Goal: Task Accomplishment & Management: Complete application form

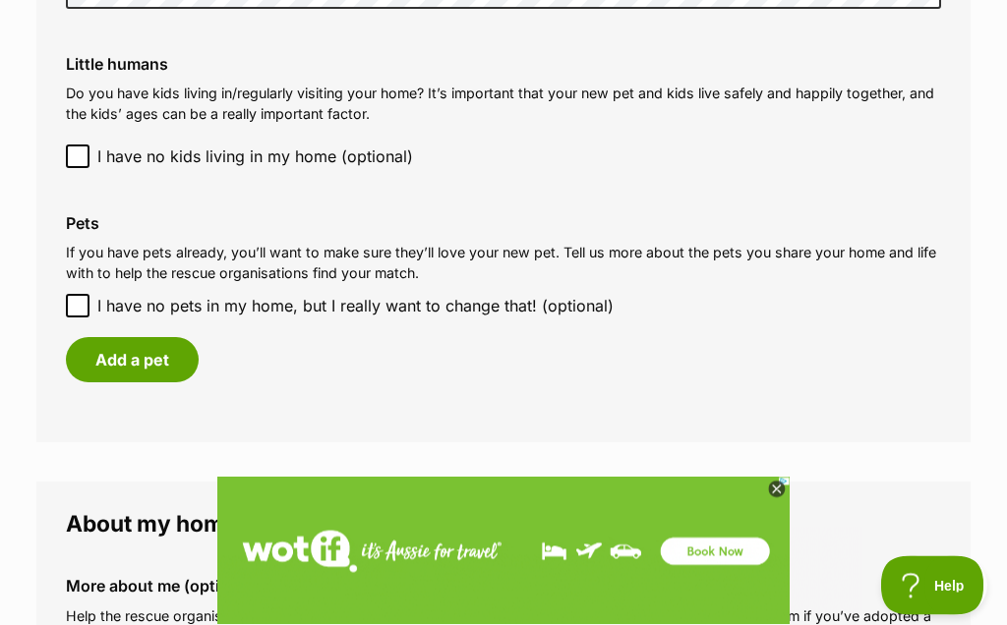
scroll to position [1658, 0]
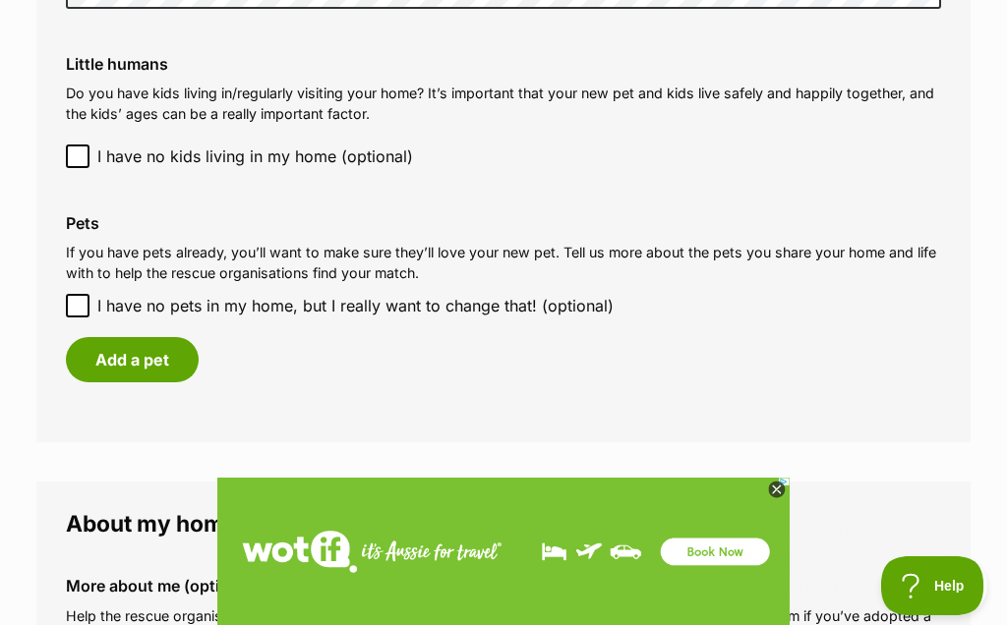
click at [177, 337] on button "Add a pet" at bounding box center [132, 359] width 133 height 45
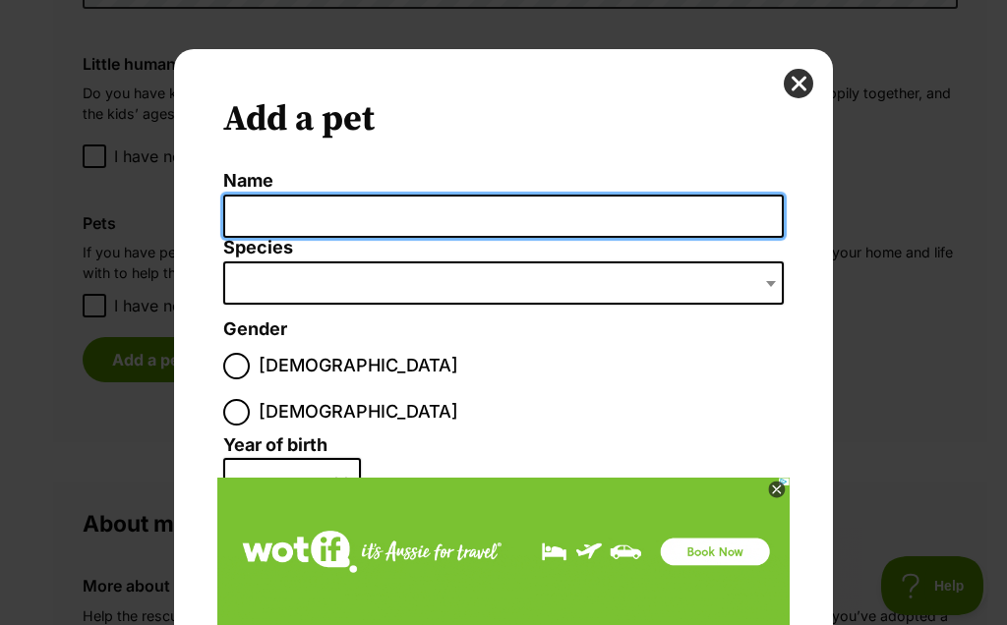
click at [277, 215] on input "Name" at bounding box center [503, 217] width 560 height 44
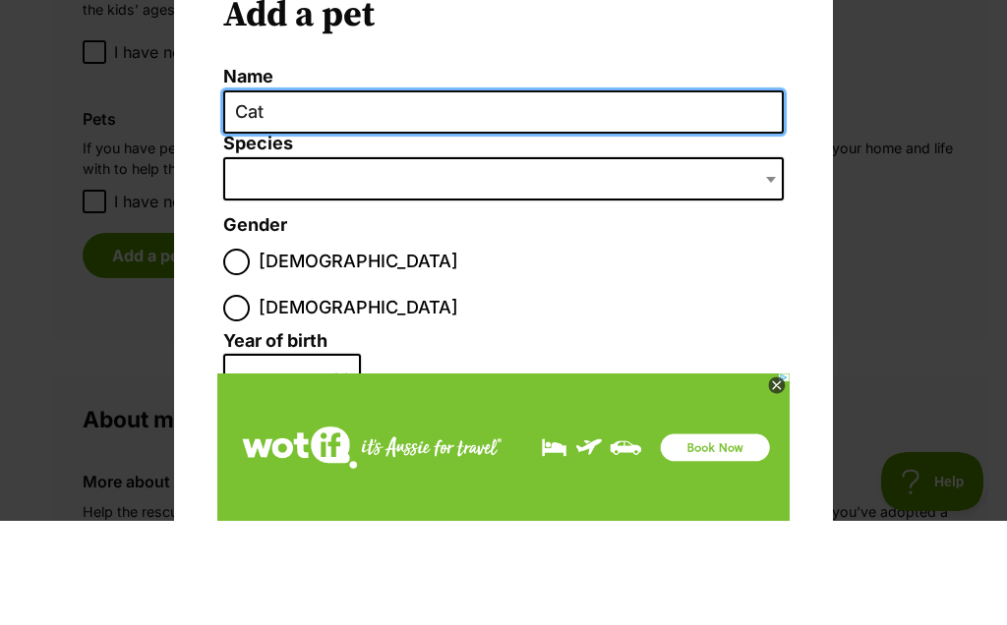
type input "Cat"
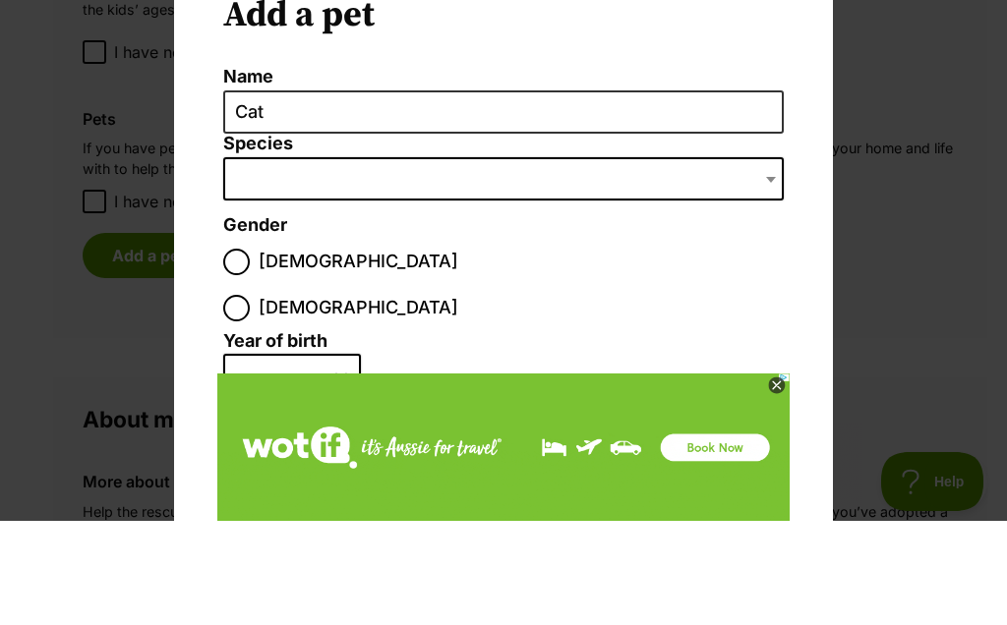
click at [269, 261] on span "Dialog Window - Close (Press escape to close)" at bounding box center [503, 282] width 560 height 43
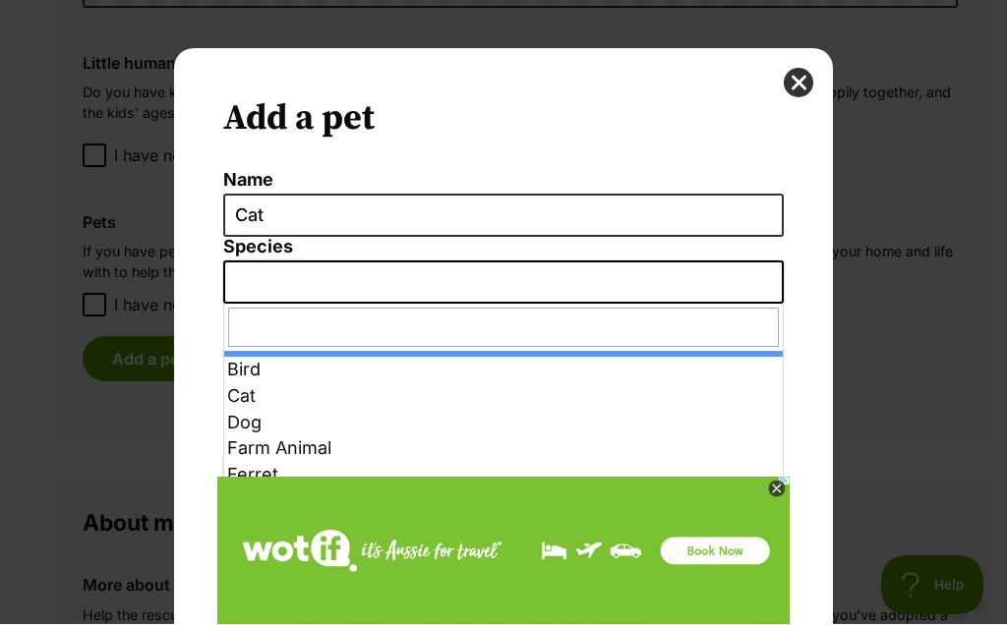
click at [267, 289] on span "Dialog Window - Close (Press escape to close)" at bounding box center [503, 282] width 560 height 43
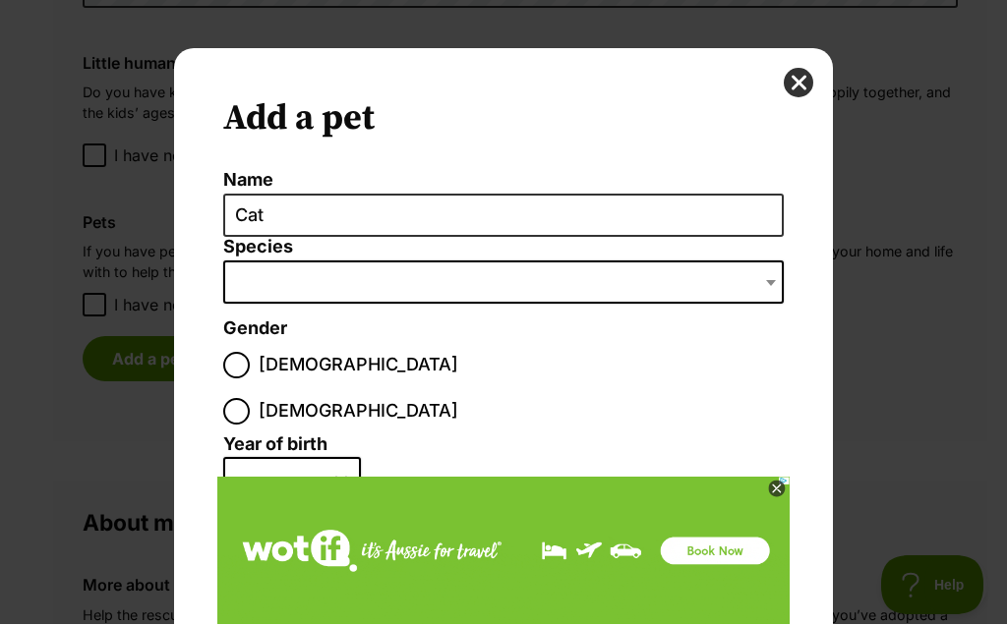
click at [250, 399] on input "[DEMOGRAPHIC_DATA]" at bounding box center [236, 412] width 27 height 27
radio input "true"
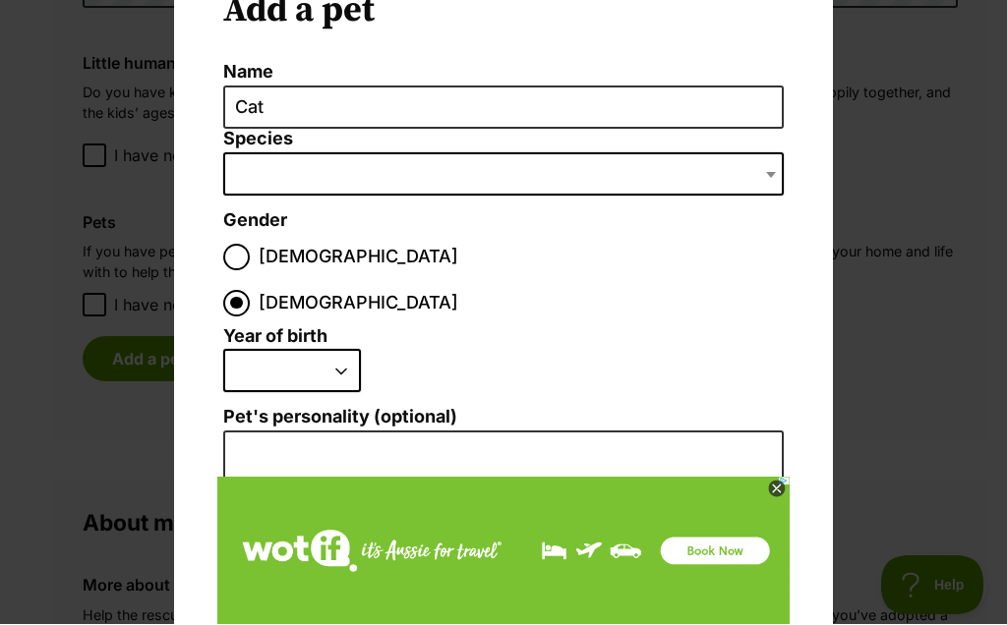
scroll to position [96, 0]
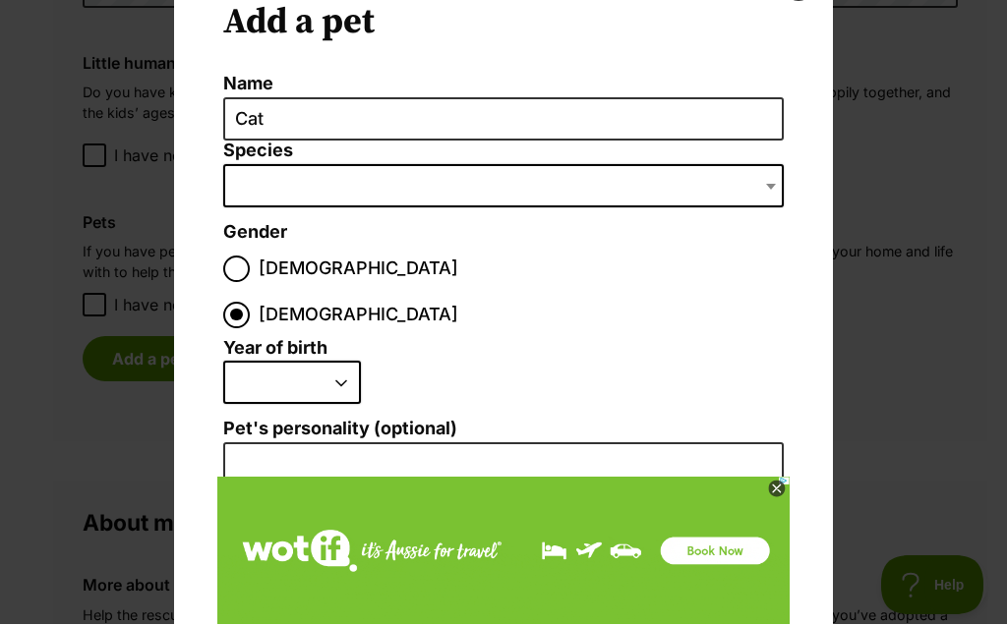
click at [269, 178] on span "Dialog Window - Close (Press escape to close)" at bounding box center [503, 186] width 560 height 43
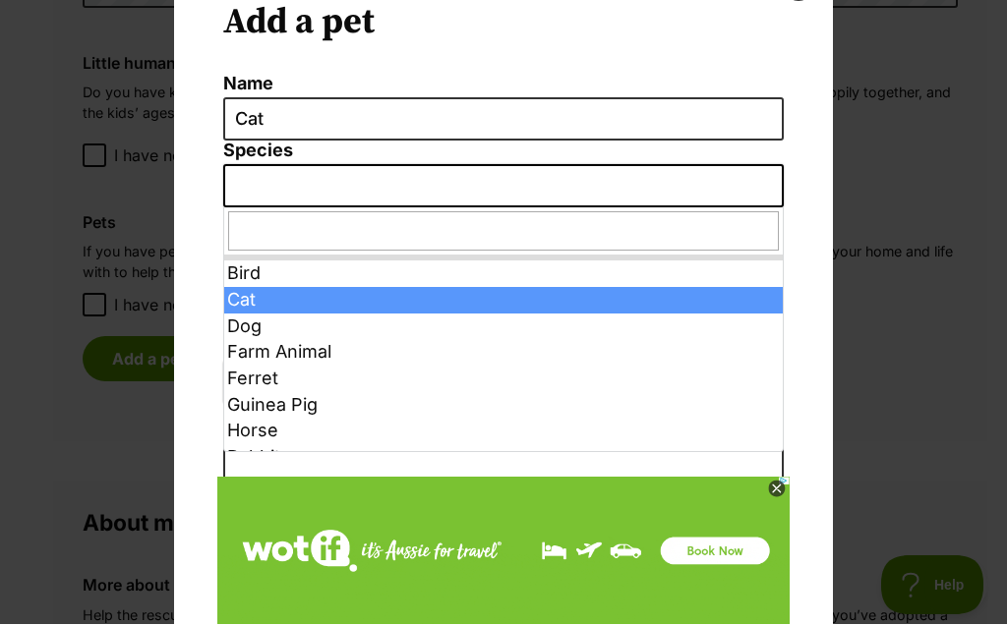
select select "2"
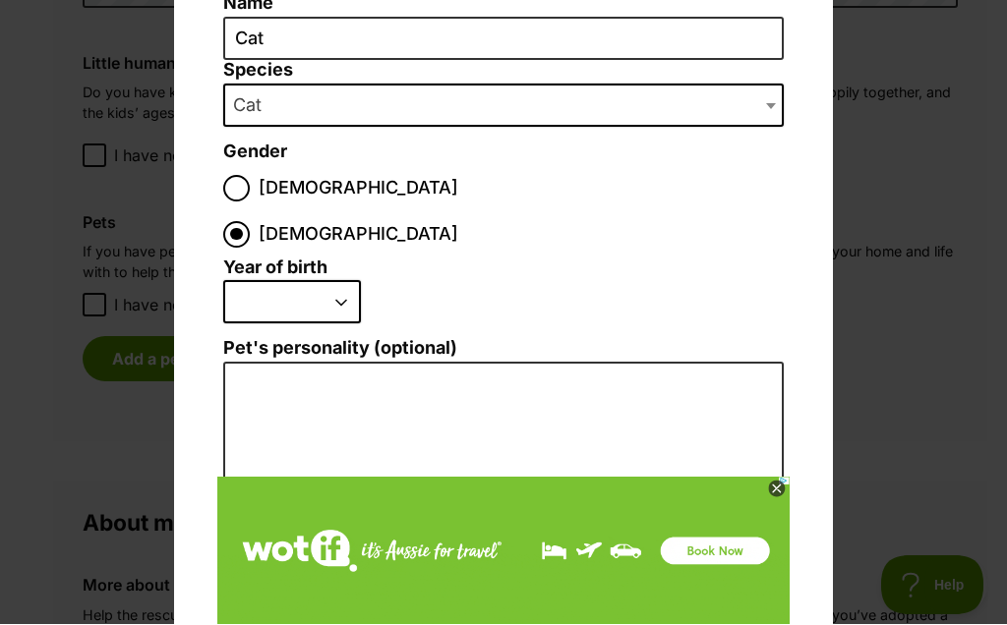
scroll to position [176, 0]
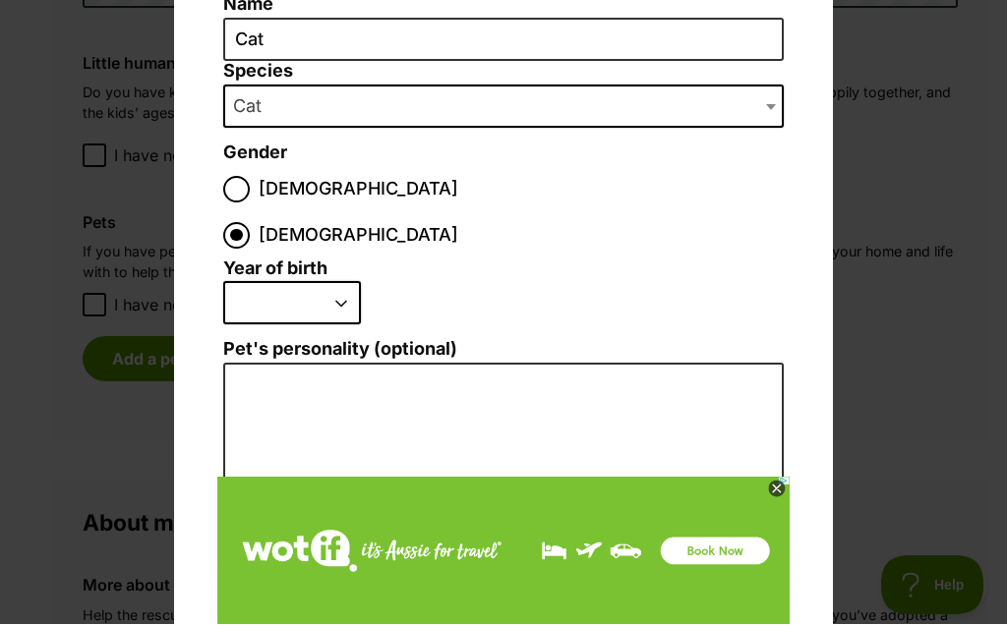
click at [355, 282] on select "2025 2024 2023 2022 2021 2020 2019 2018 2017 2016 2015 2014 2013 2012 2011 2010…" at bounding box center [292, 303] width 138 height 43
select select "2014"
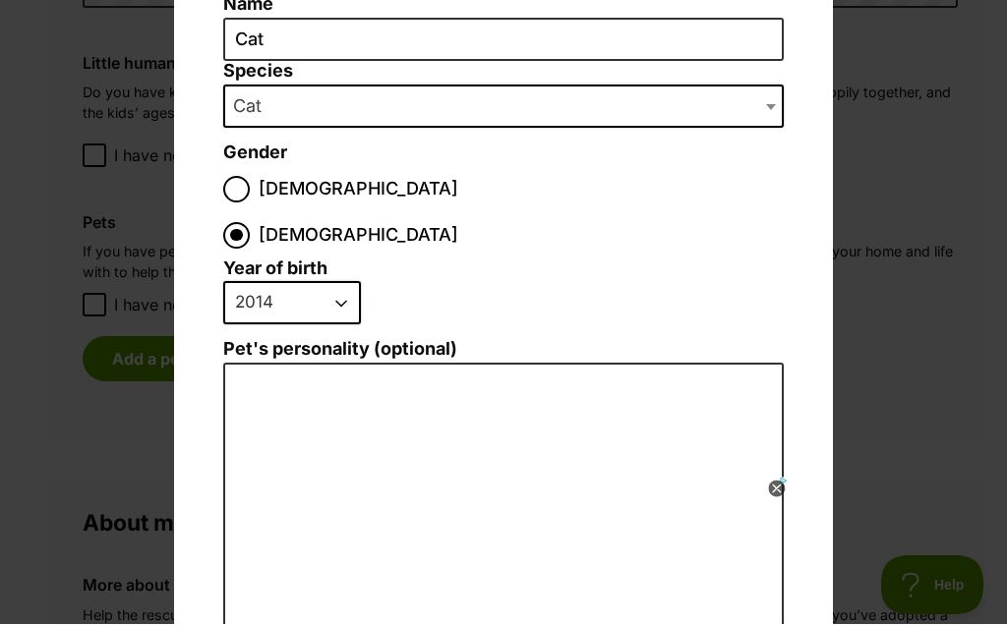
scroll to position [0, 0]
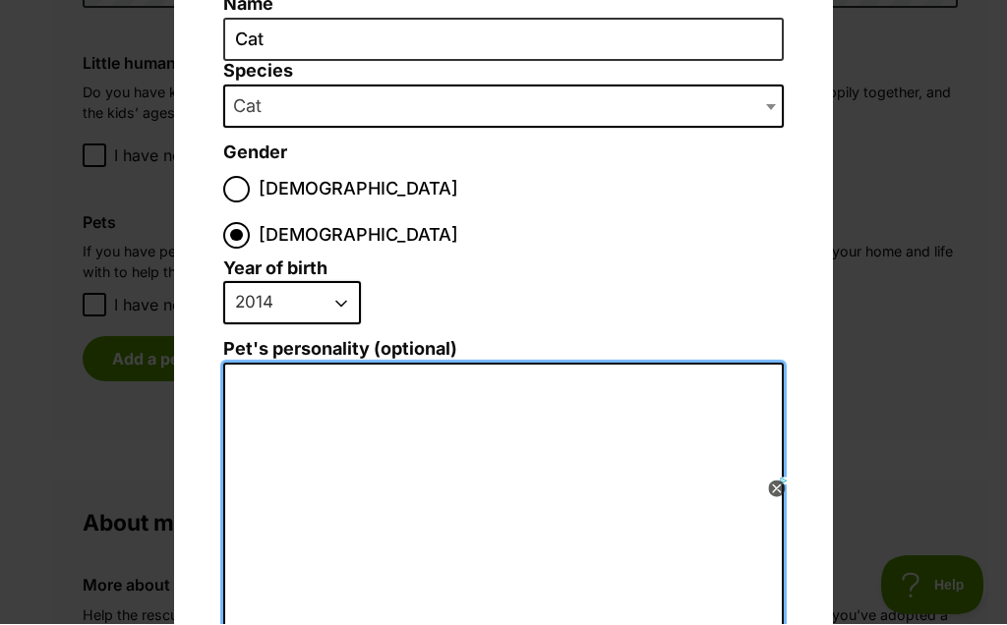
click at [257, 364] on textarea "Pet's personality (optional)" at bounding box center [503, 572] width 560 height 417
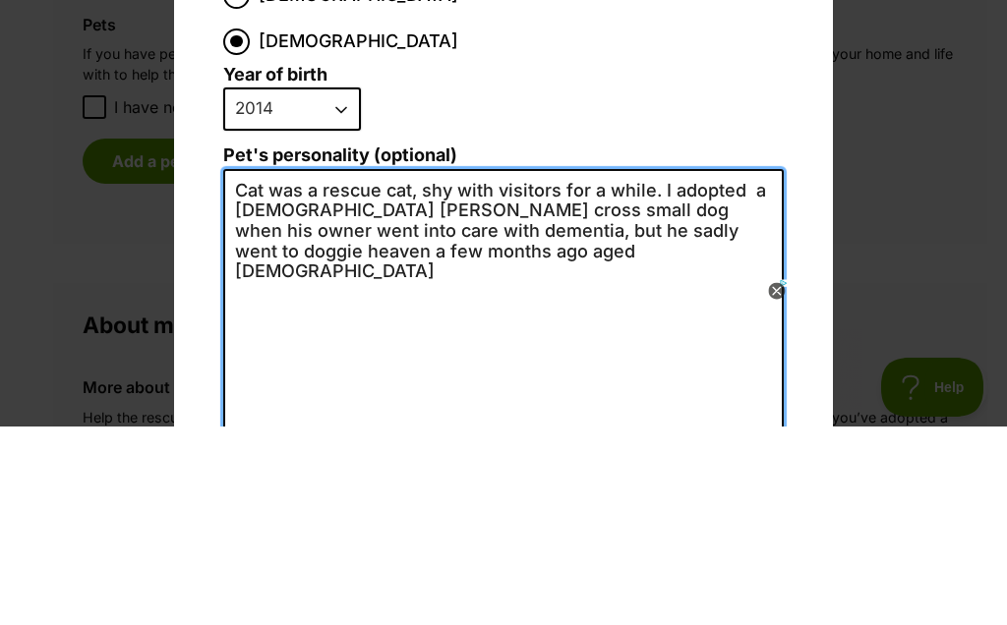
type textarea "Cat was a rescue cat, shy with visitors for a while. I adopted a [DEMOGRAPHIC_D…"
